Goal: Check status: Check status

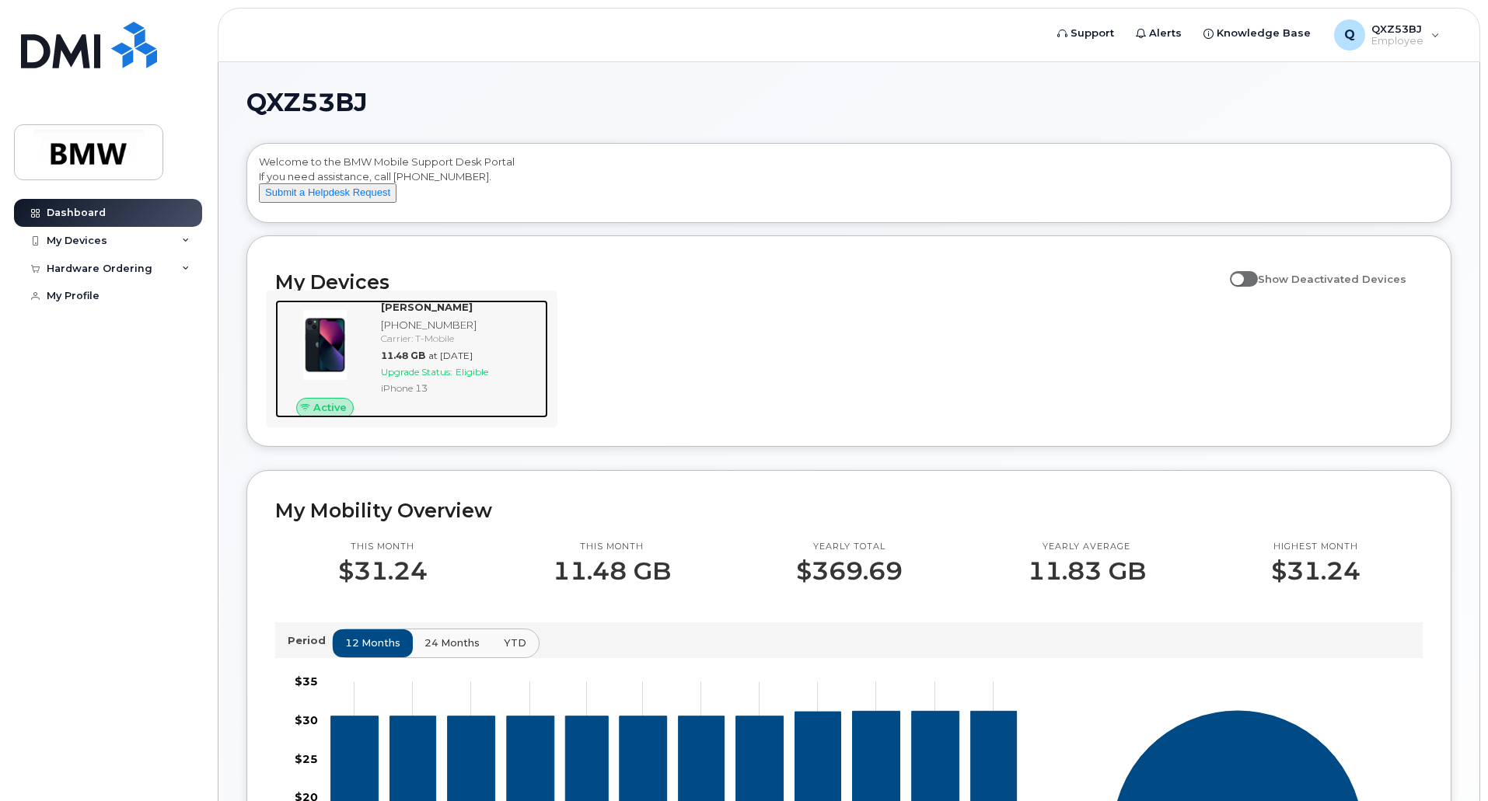
click at [462, 378] on span "Eligible" at bounding box center [471, 372] width 33 height 12
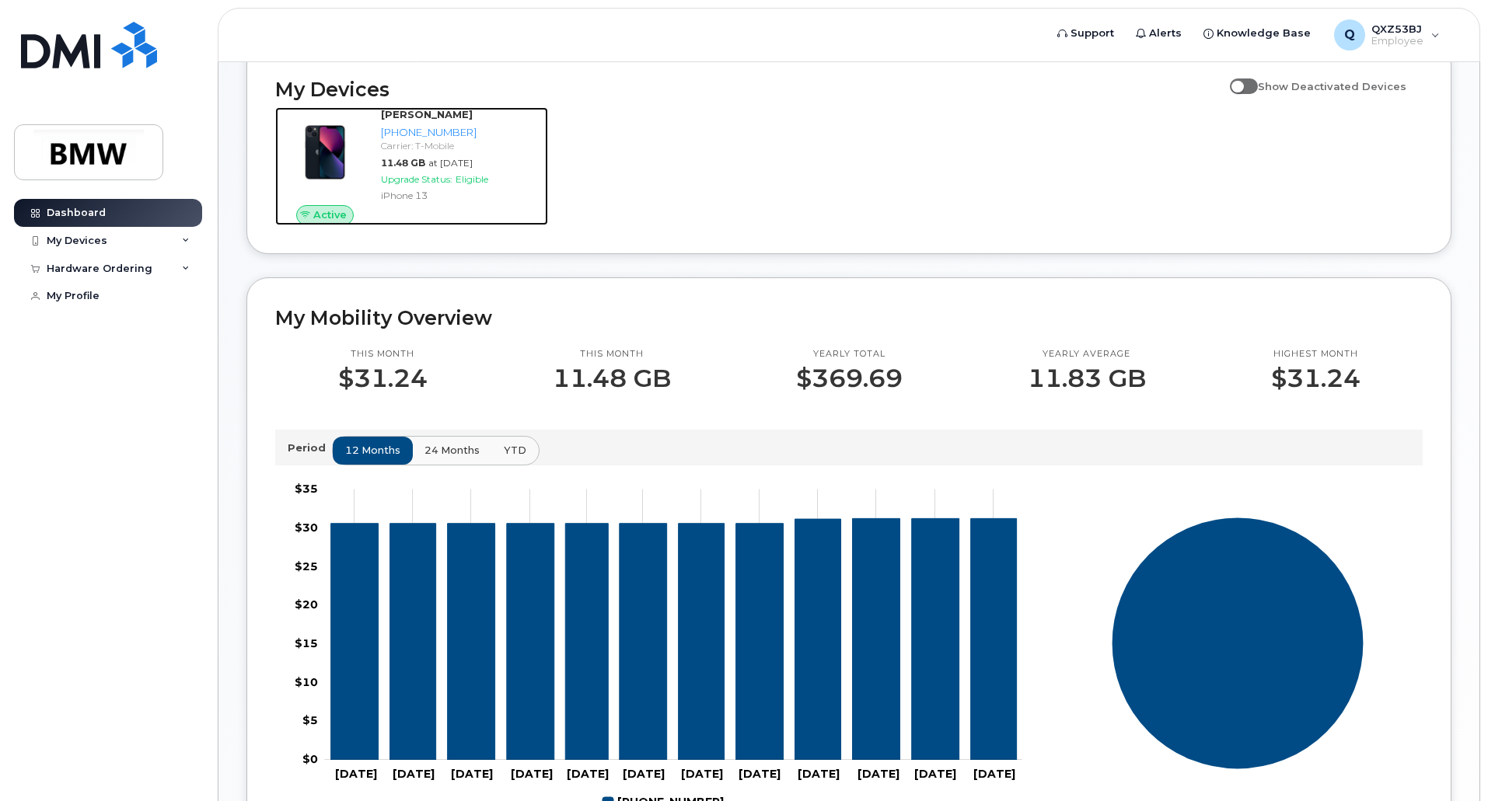
scroll to position [233, 0]
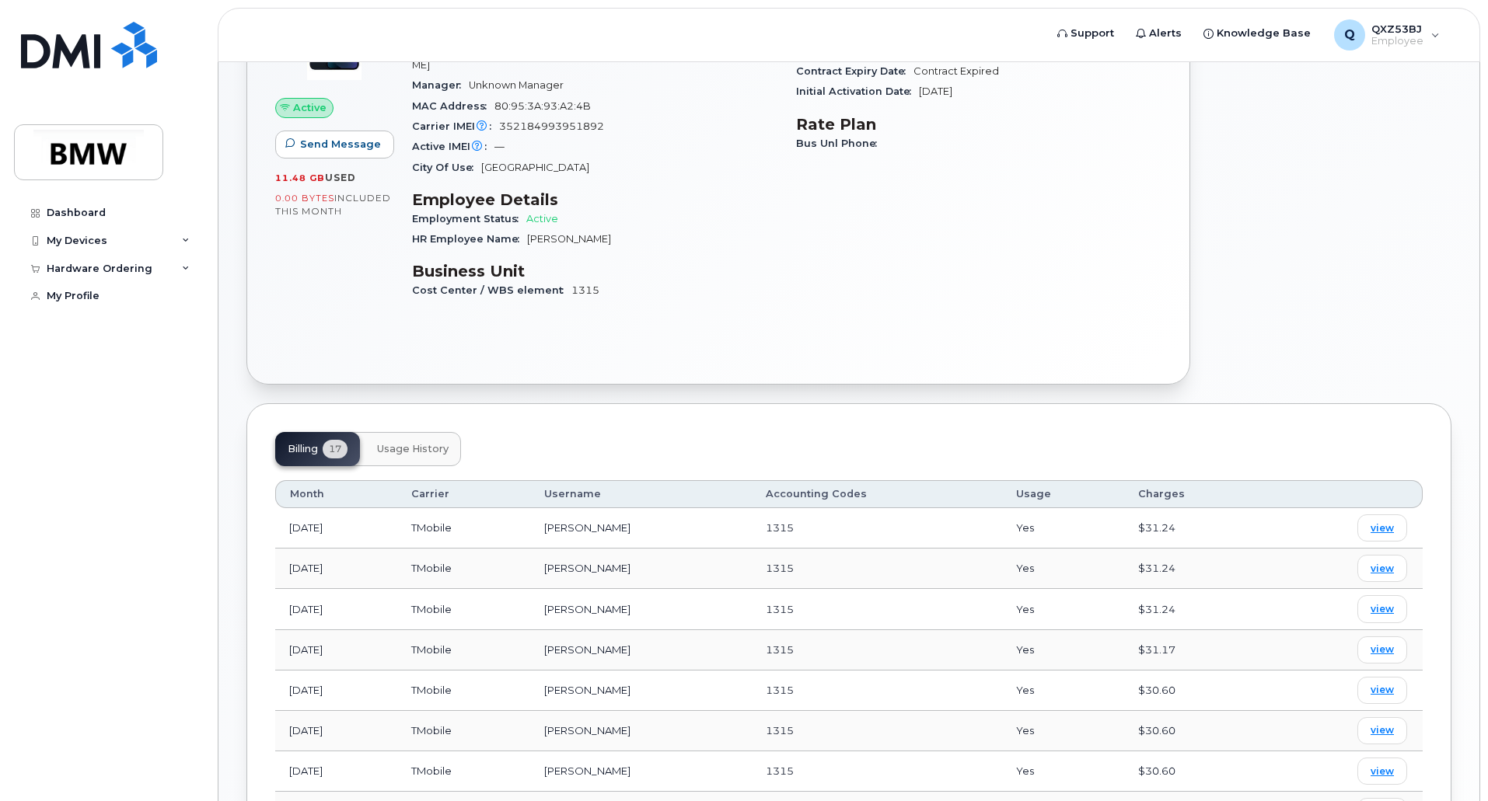
scroll to position [233, 0]
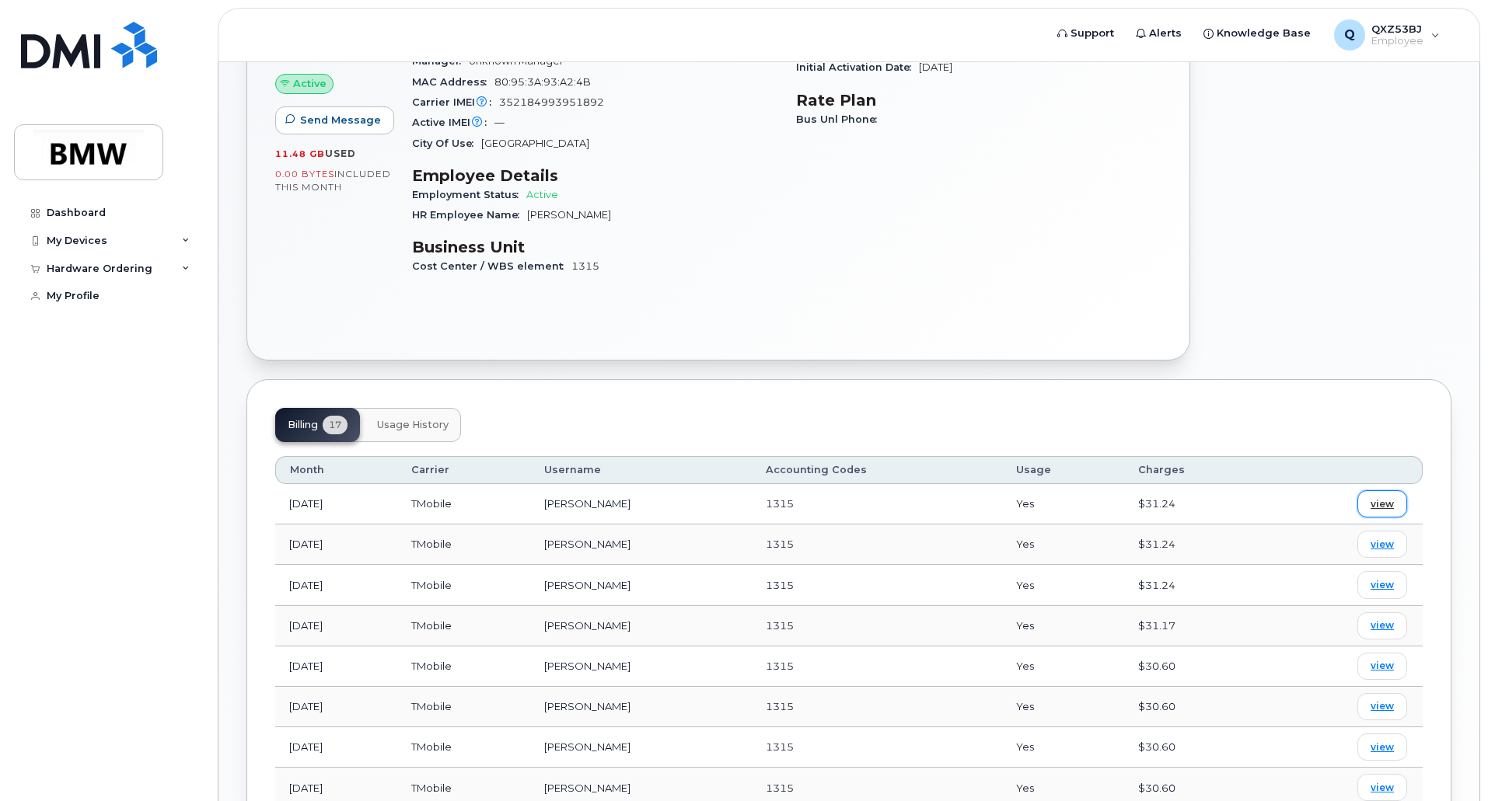
click at [1392, 497] on span "view" at bounding box center [1381, 504] width 23 height 14
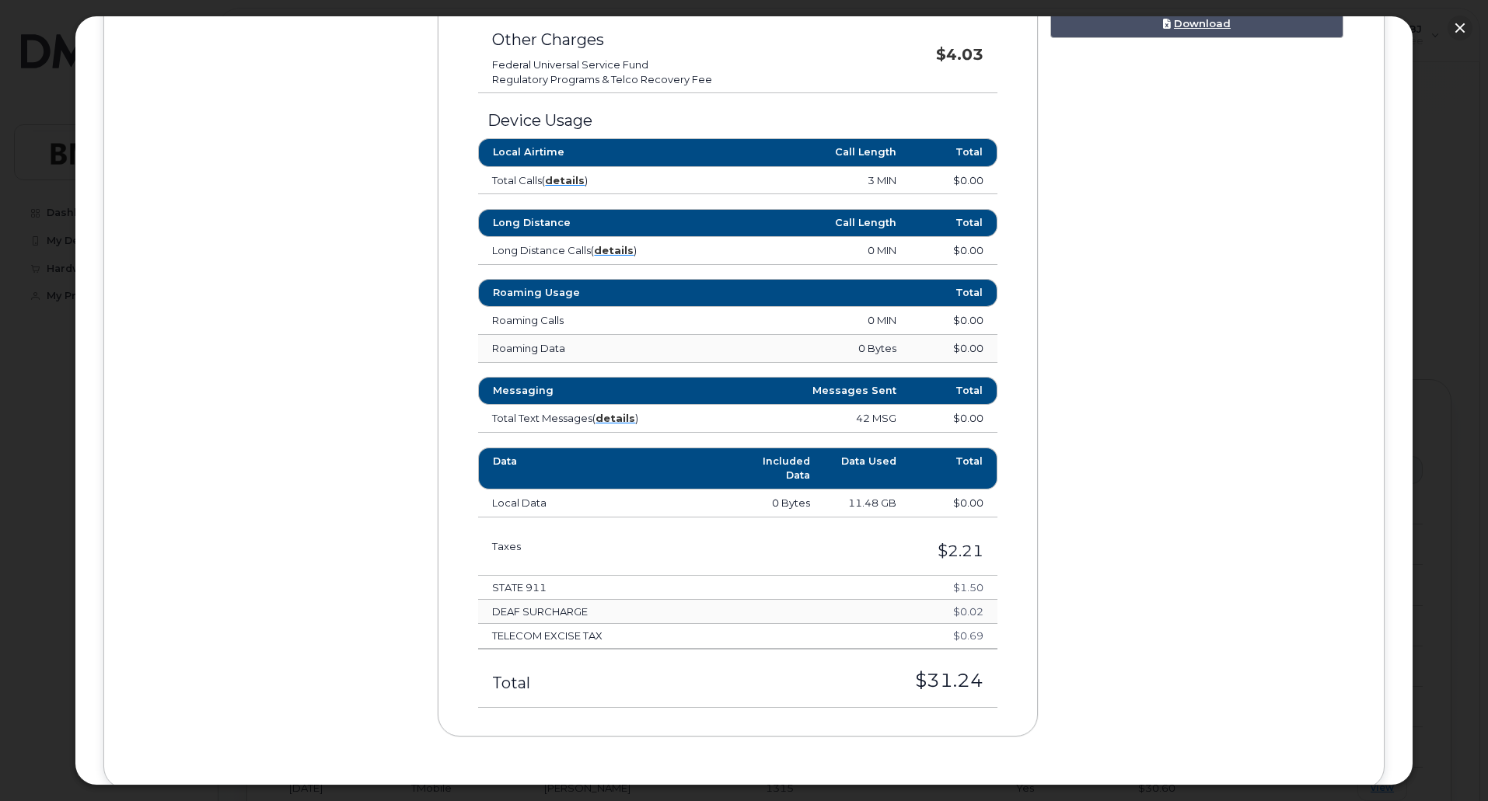
scroll to position [755, 0]
